Goal: Obtain resource: Download file/media

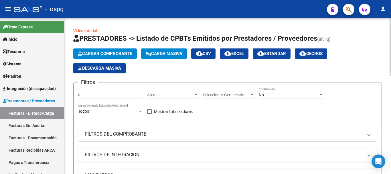
scroll to position [266, 0]
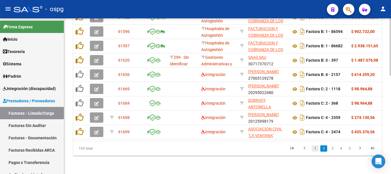
click at [317, 149] on link "1" at bounding box center [315, 148] width 7 height 6
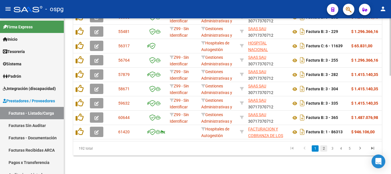
click at [322, 148] on link "2" at bounding box center [324, 148] width 7 height 6
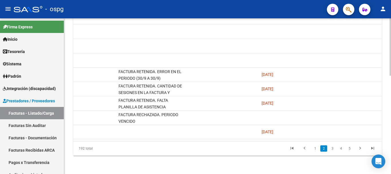
scroll to position [0, 1168]
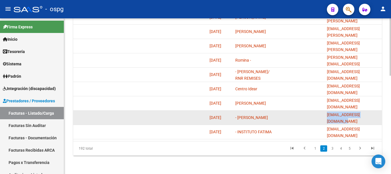
drag, startPoint x: 375, startPoint y: 114, endPoint x: 325, endPoint y: 112, distance: 50.2
click at [325, 112] on datatable-body-cell "[EMAIL_ADDRESS][DOMAIN_NAME]" at bounding box center [353, 118] width 57 height 14
copy span "[EMAIL_ADDRESS][DOMAIN_NAME]"
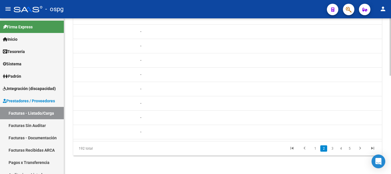
scroll to position [0, 0]
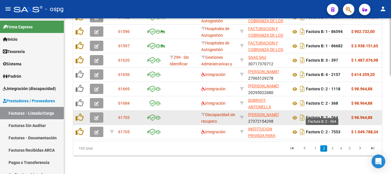
drag, startPoint x: 340, startPoint y: 113, endPoint x: 327, endPoint y: 113, distance: 13.5
click at [327, 113] on div "Factura B: 2 - 564" at bounding box center [319, 117] width 56 height 9
copy strong "2 - 564"
click at [295, 114] on icon at bounding box center [294, 117] width 7 height 7
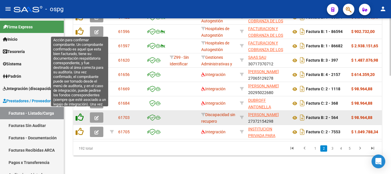
click at [80, 113] on icon at bounding box center [80, 117] width 8 height 8
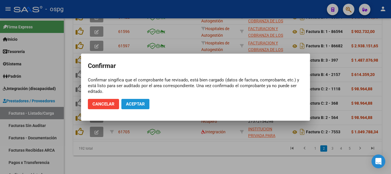
click at [132, 102] on span "Aceptar" at bounding box center [135, 103] width 19 height 5
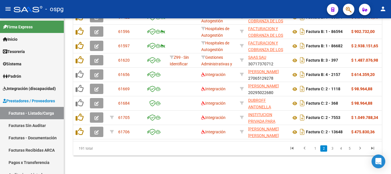
scroll to position [266, 0]
